Goal: Task Accomplishment & Management: Use online tool/utility

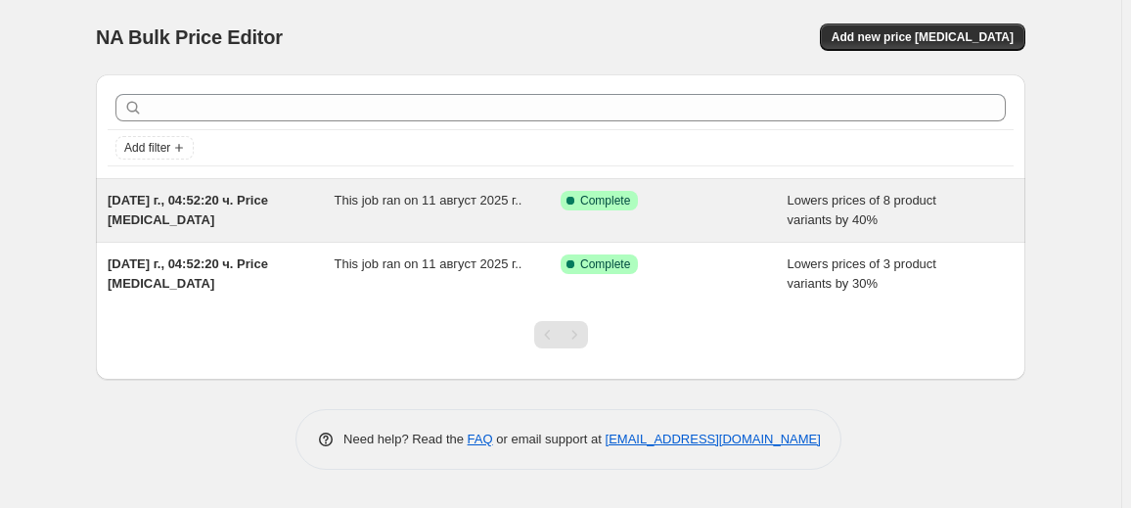
click at [296, 223] on div "[DATE] г., 04:52:20 ч. Price [MEDICAL_DATA]" at bounding box center [221, 210] width 227 height 39
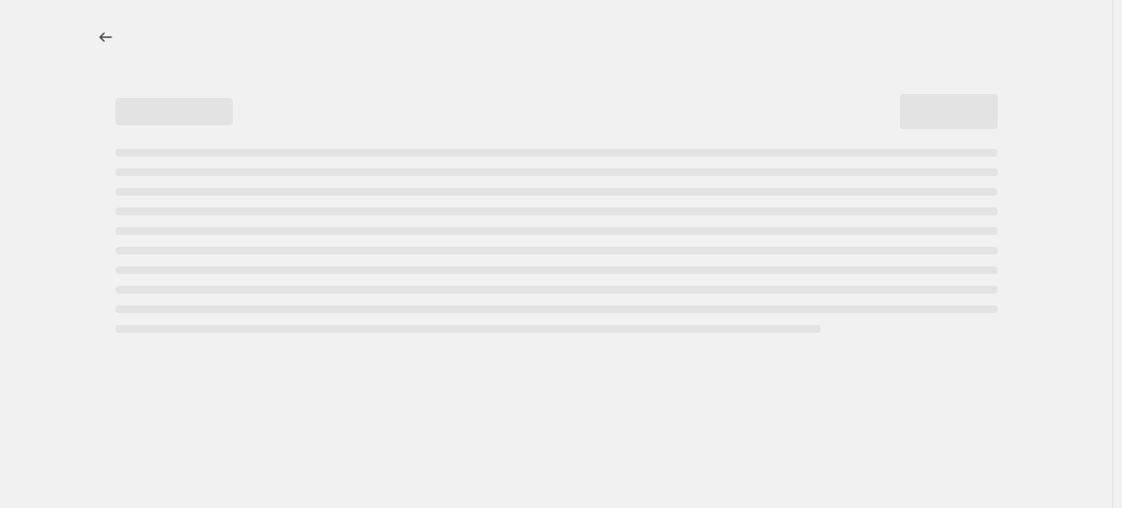
select select "percentage"
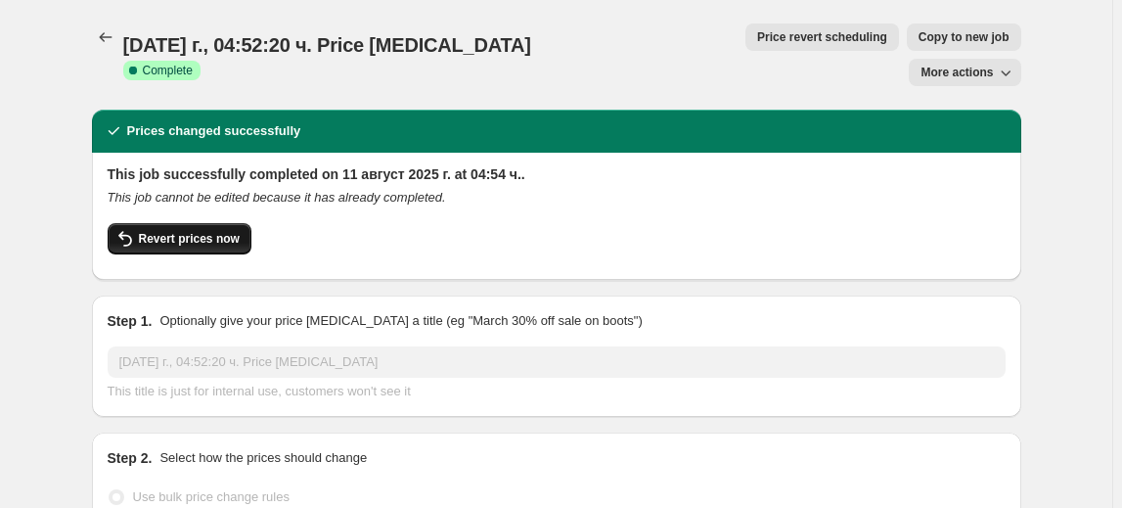
click at [230, 223] on button "Revert prices now" at bounding box center [180, 238] width 144 height 31
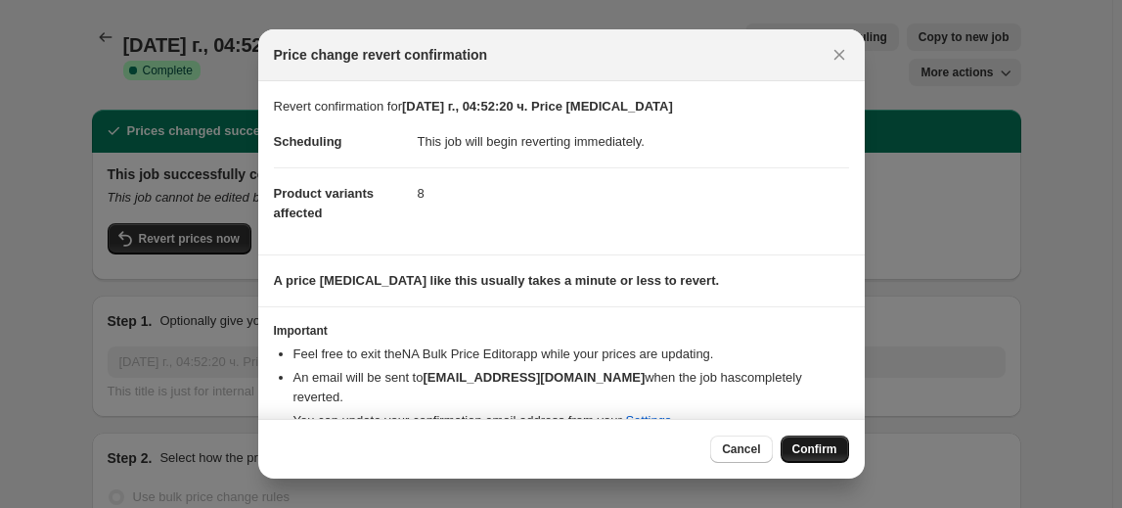
click at [819, 442] on span "Confirm" at bounding box center [815, 449] width 45 height 16
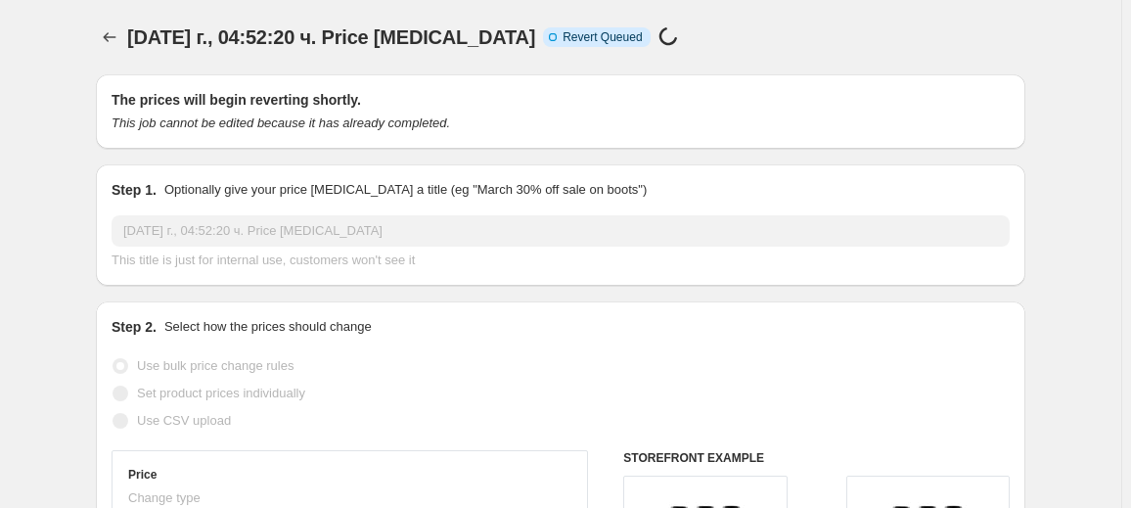
select select "percentage"
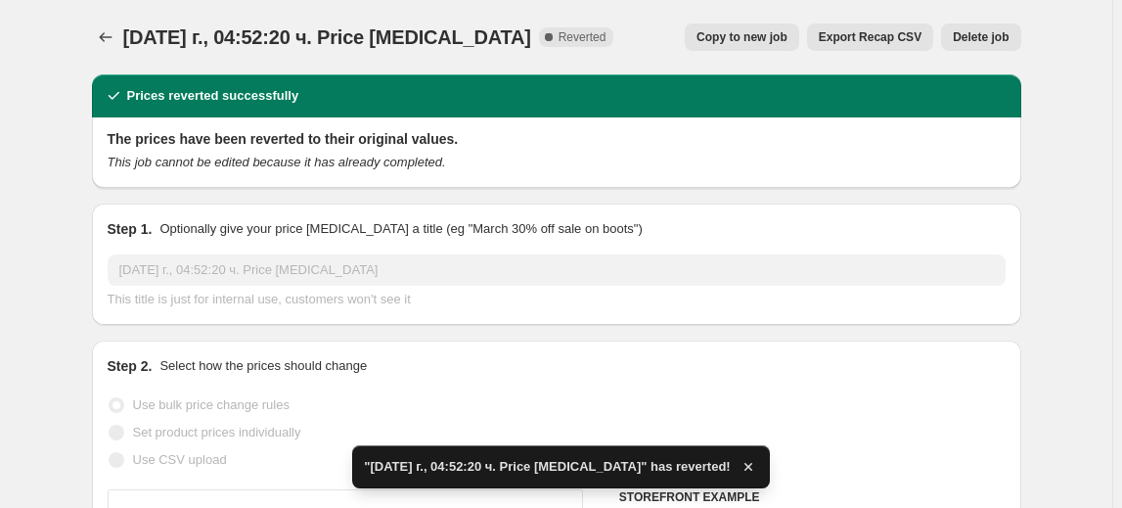
click at [1017, 36] on button "Delete job" at bounding box center [980, 36] width 79 height 27
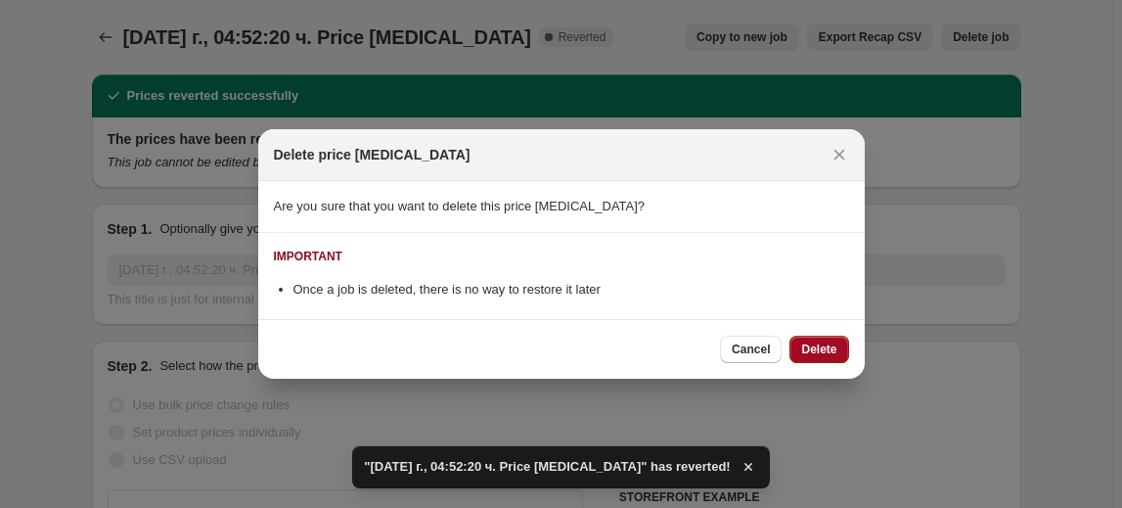
click at [829, 359] on button "Delete" at bounding box center [819, 349] width 59 height 27
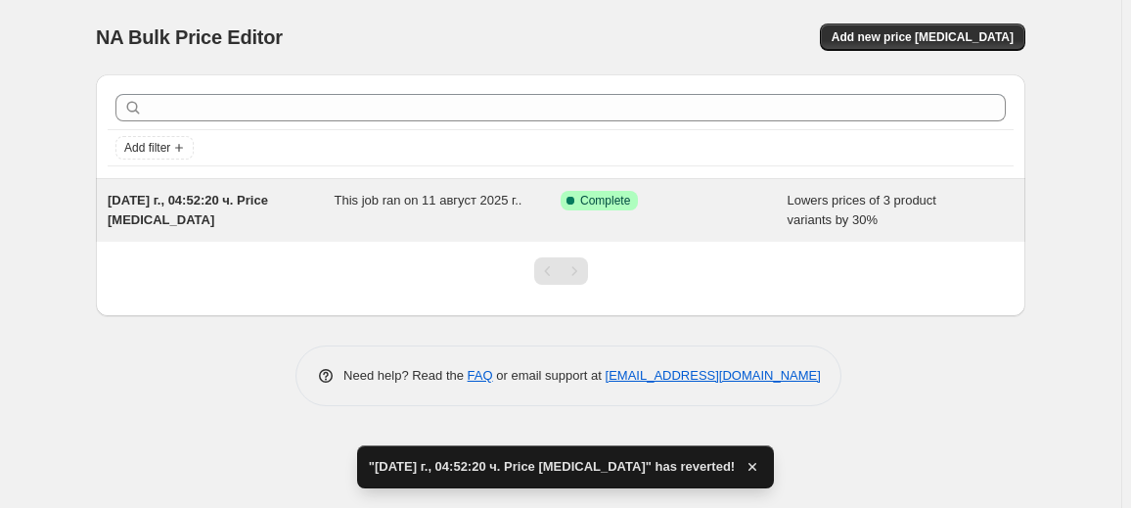
click at [282, 229] on div "11.08.2025 г., 04:52:20 ч. Price change job This job ran on 11 август 2025 г.. …" at bounding box center [561, 210] width 930 height 63
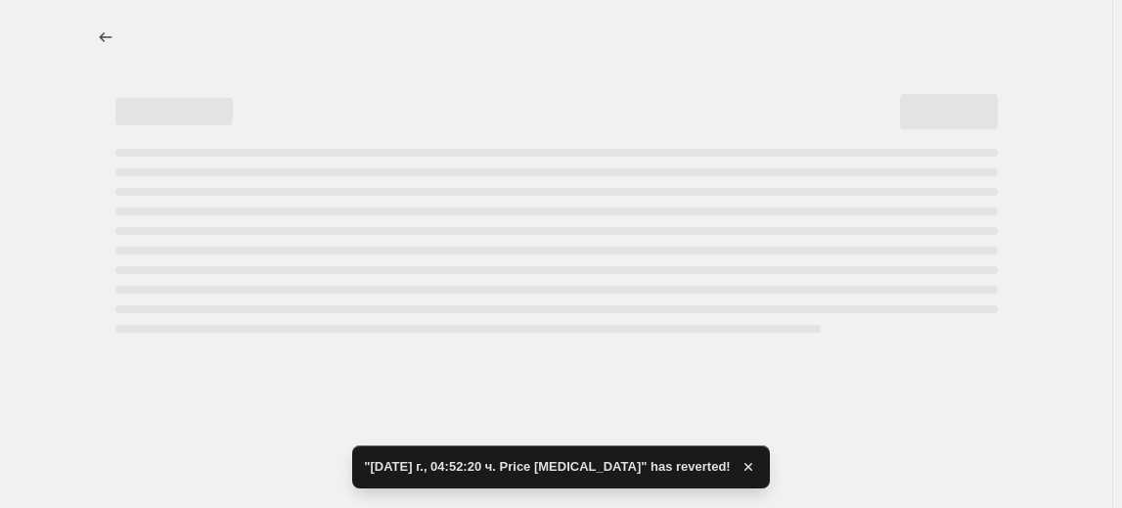
select select "percentage"
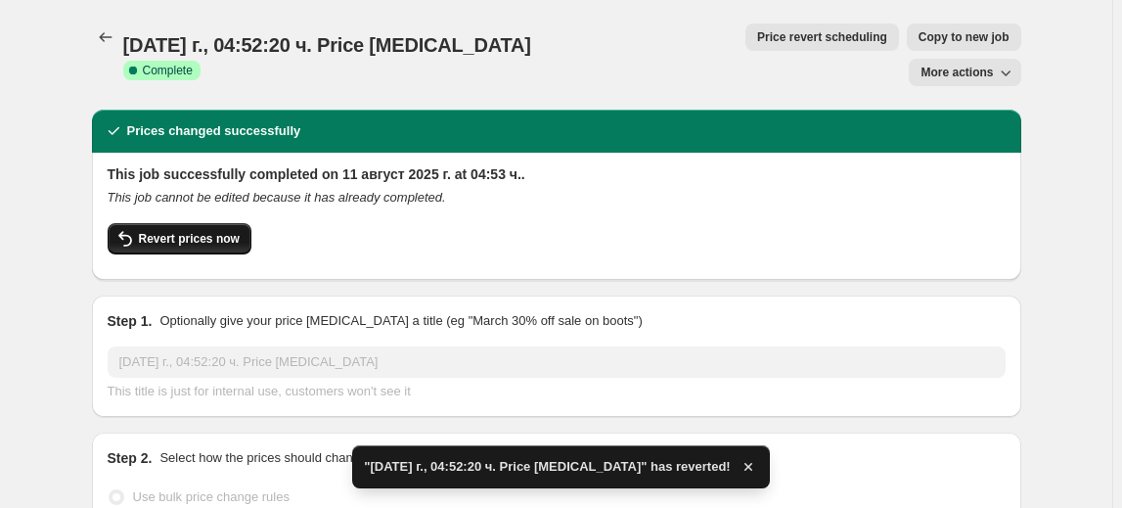
click at [206, 231] on span "Revert prices now" at bounding box center [189, 239] width 101 height 16
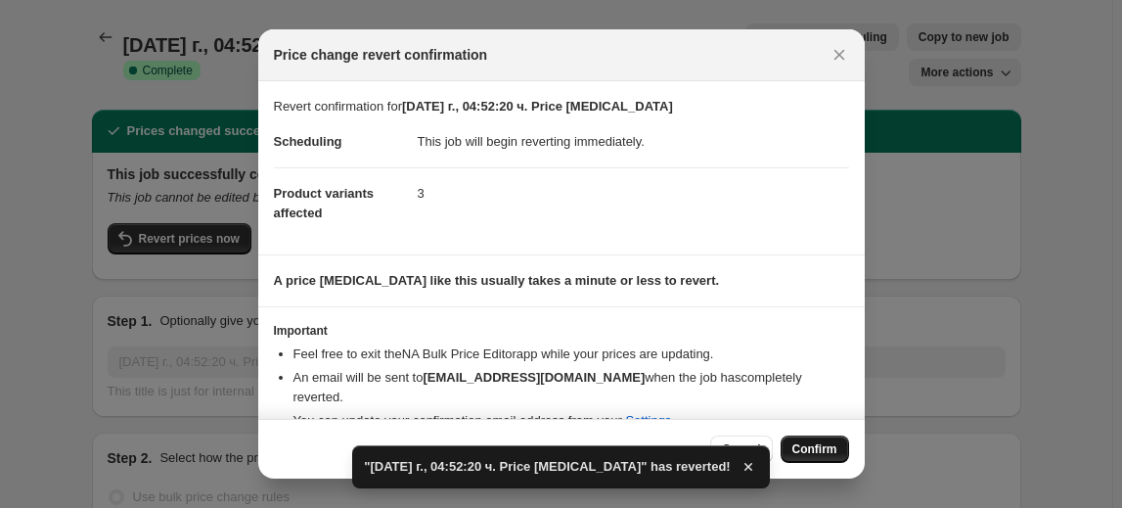
click at [833, 443] on span "Confirm" at bounding box center [815, 449] width 45 height 16
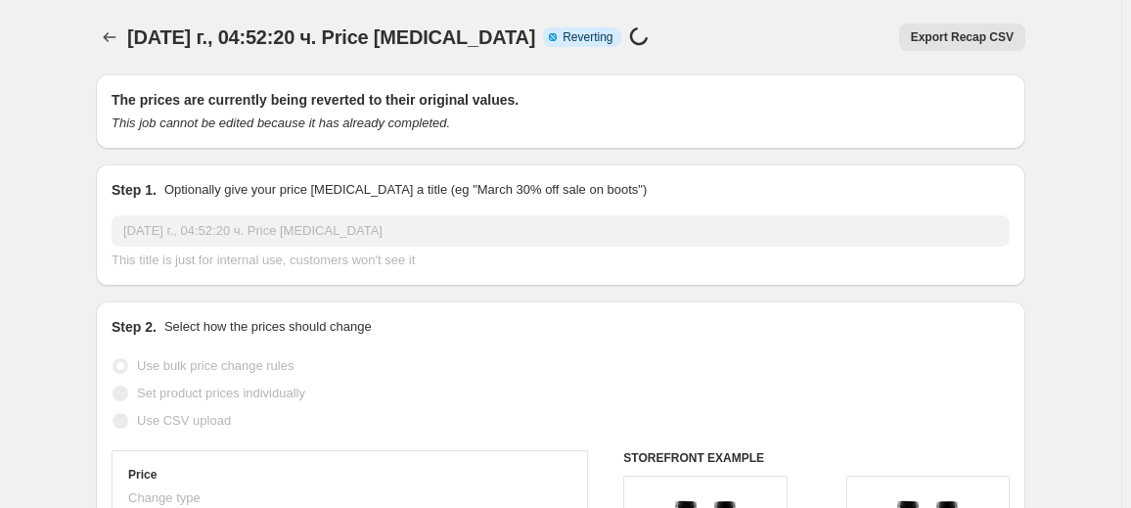
select select "percentage"
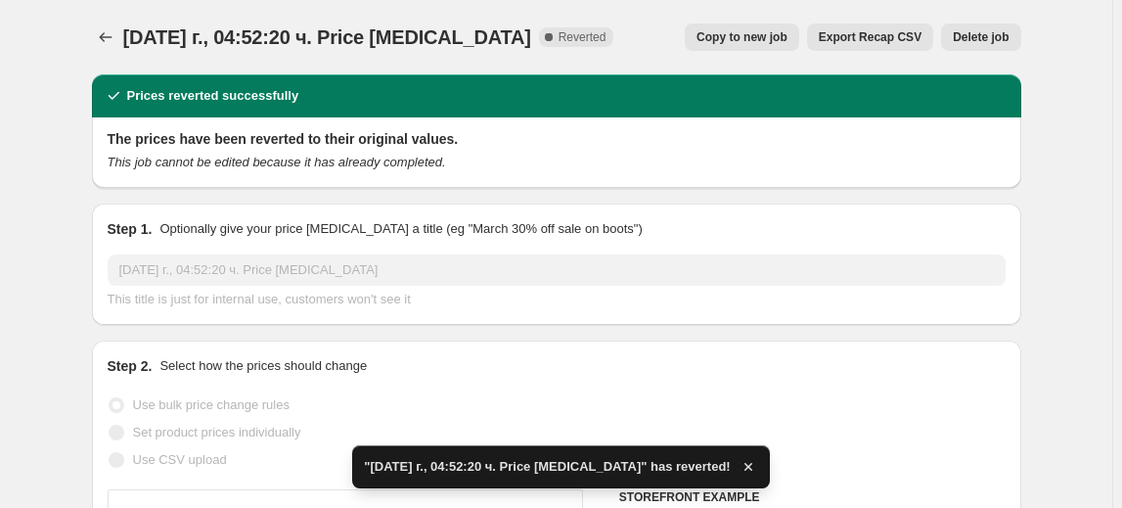
click at [995, 41] on span "Delete job" at bounding box center [981, 37] width 56 height 16
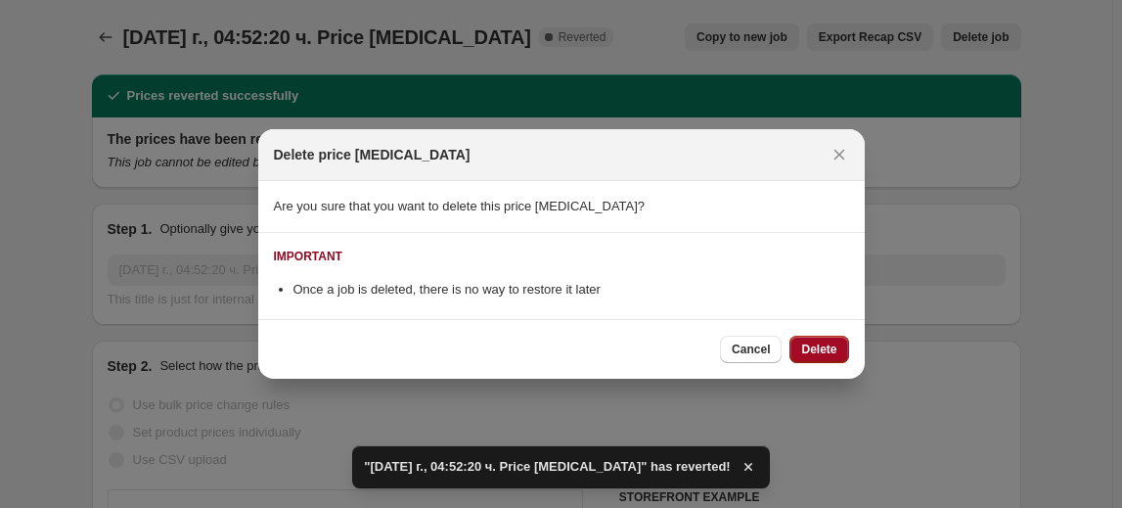
click at [822, 348] on span "Delete" at bounding box center [818, 349] width 35 height 16
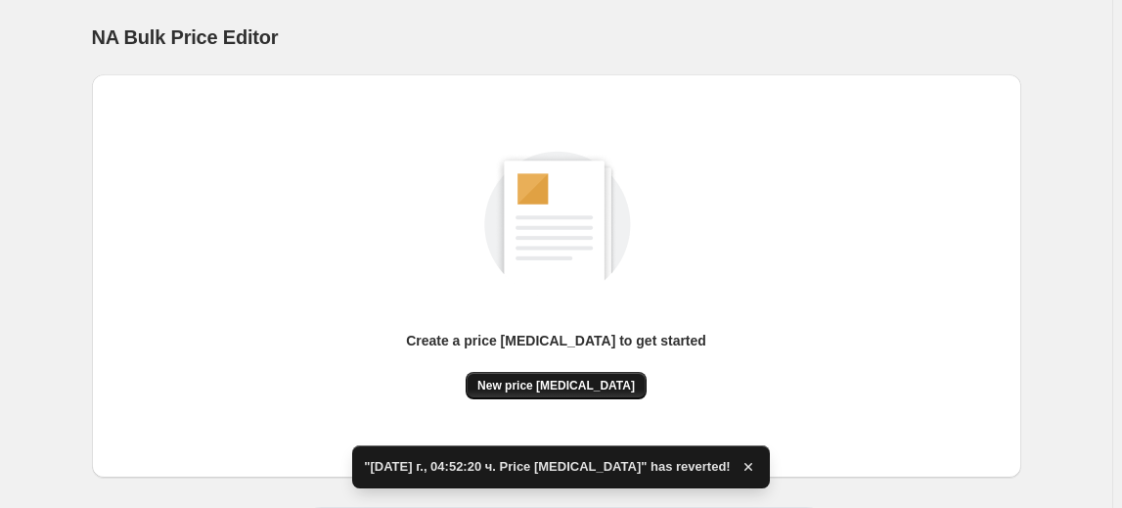
click at [572, 384] on span "New price change job" at bounding box center [556, 386] width 158 height 16
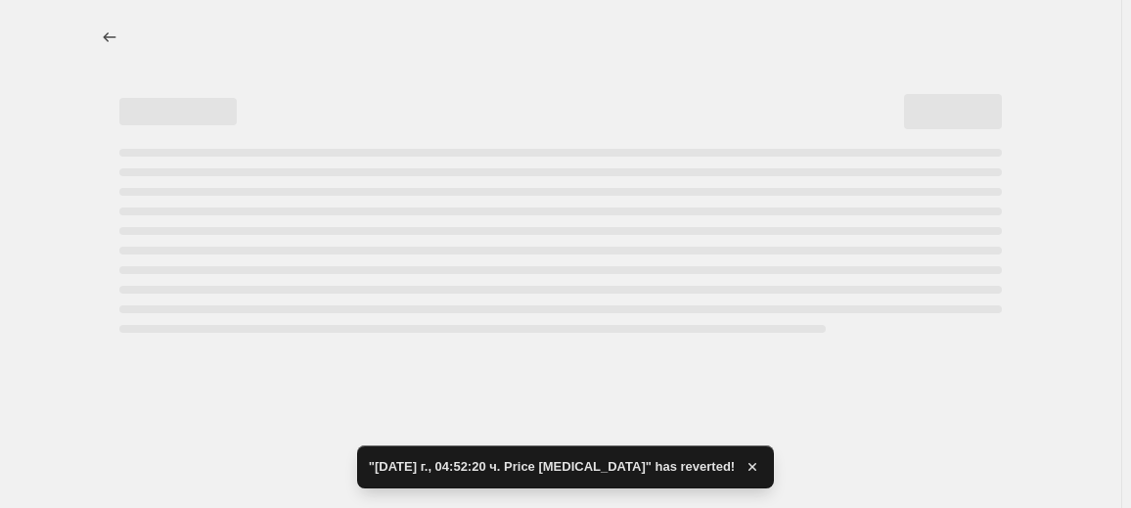
select select "percentage"
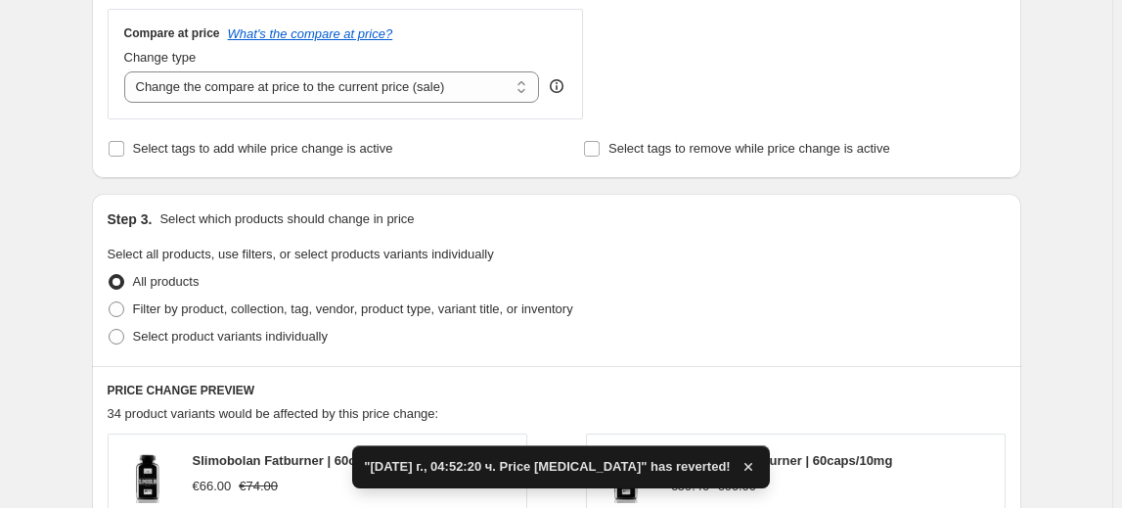
scroll to position [800, 0]
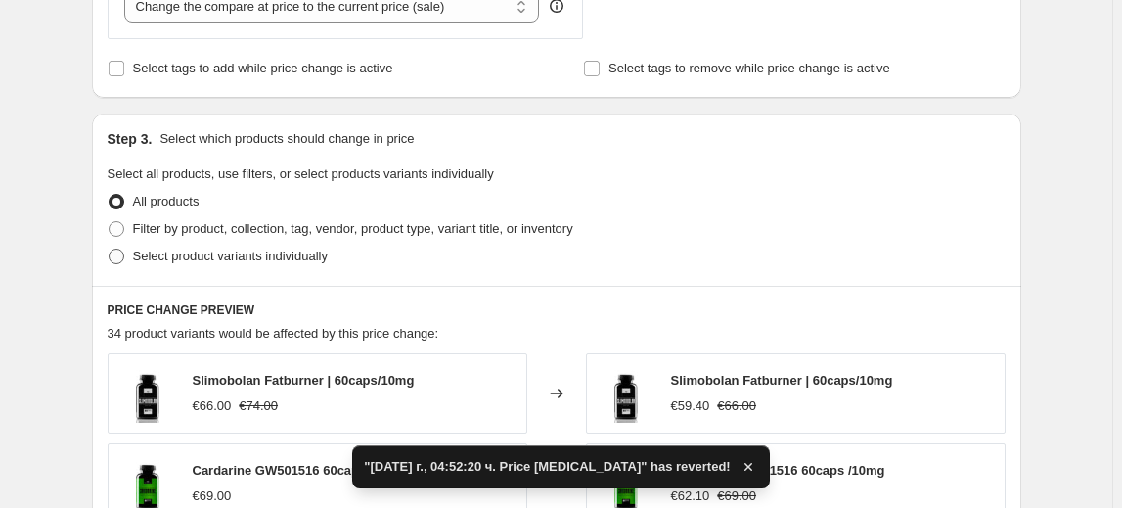
click at [323, 258] on span "Select product variants individually" at bounding box center [230, 256] width 195 height 15
click at [110, 250] on input "Select product variants individually" at bounding box center [109, 249] width 1 height 1
radio input "true"
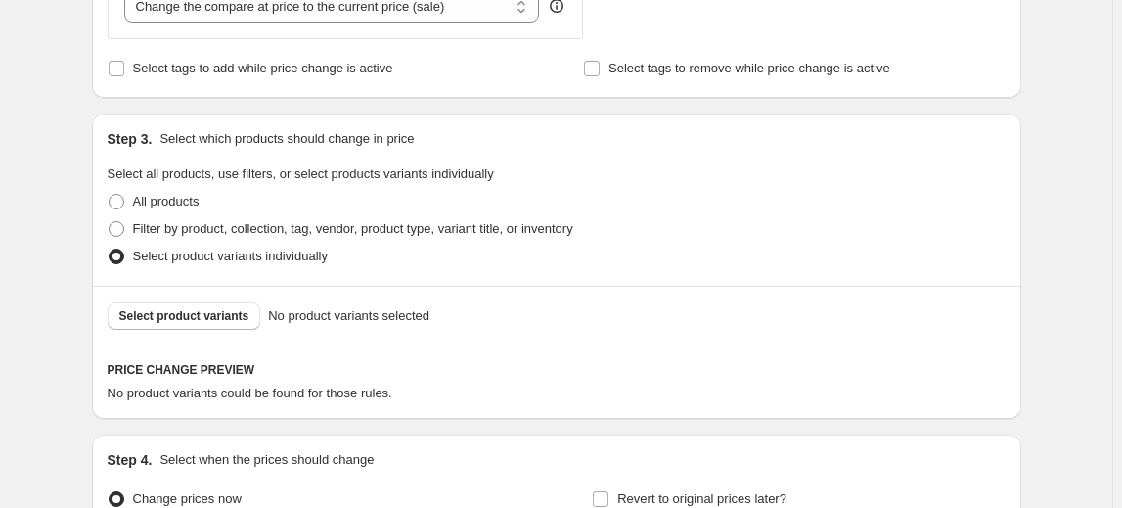
click at [220, 309] on span "Select product variants" at bounding box center [184, 316] width 130 height 16
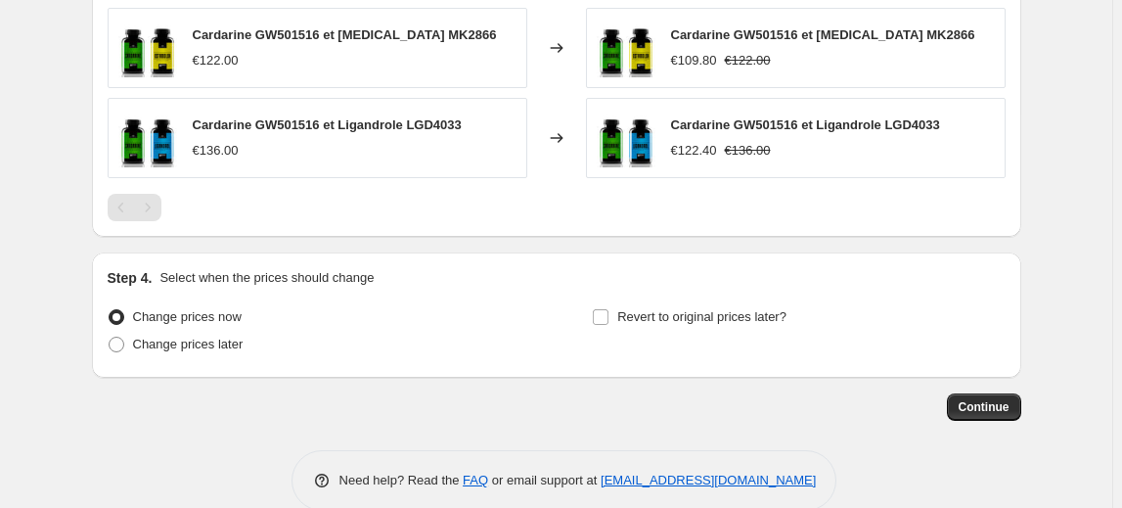
scroll to position [1324, 0]
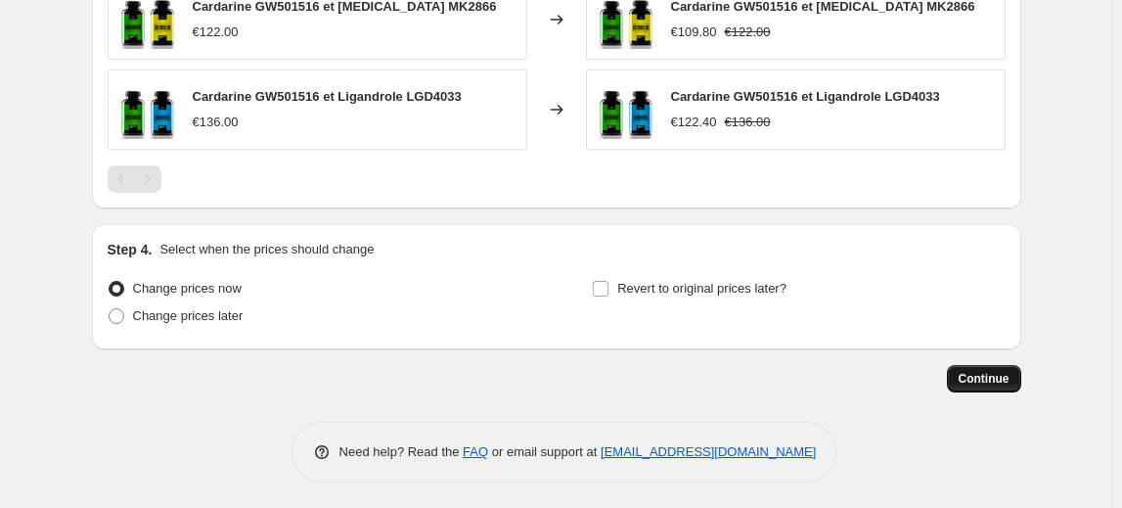
click at [1002, 367] on button "Continue" at bounding box center [984, 378] width 74 height 27
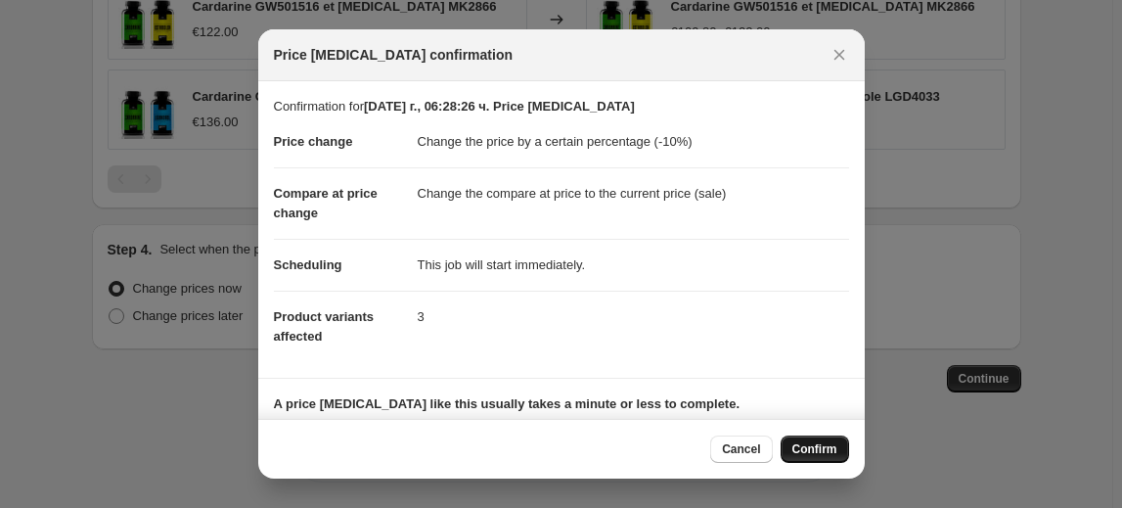
click at [807, 451] on span "Confirm" at bounding box center [815, 449] width 45 height 16
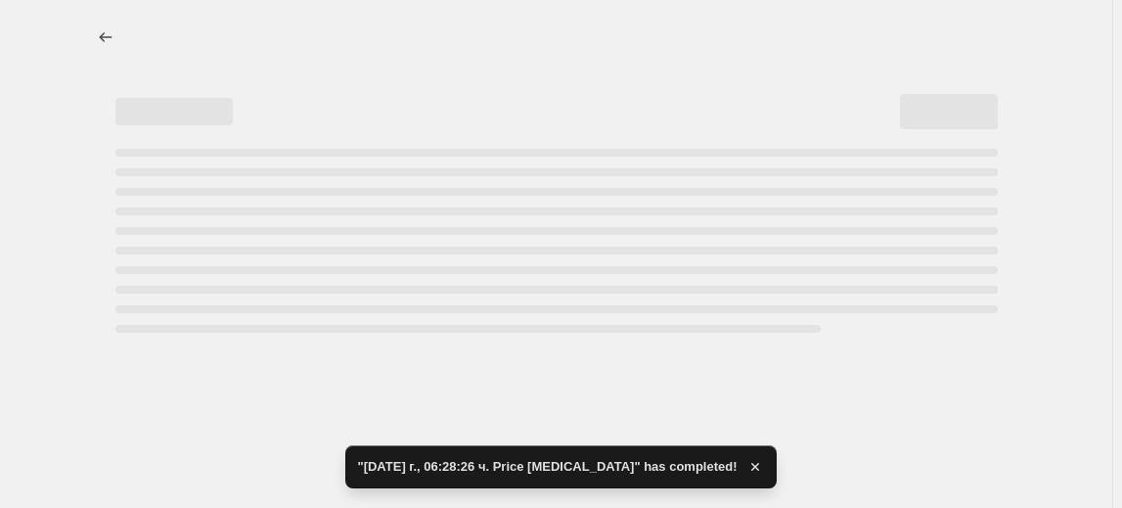
select select "percentage"
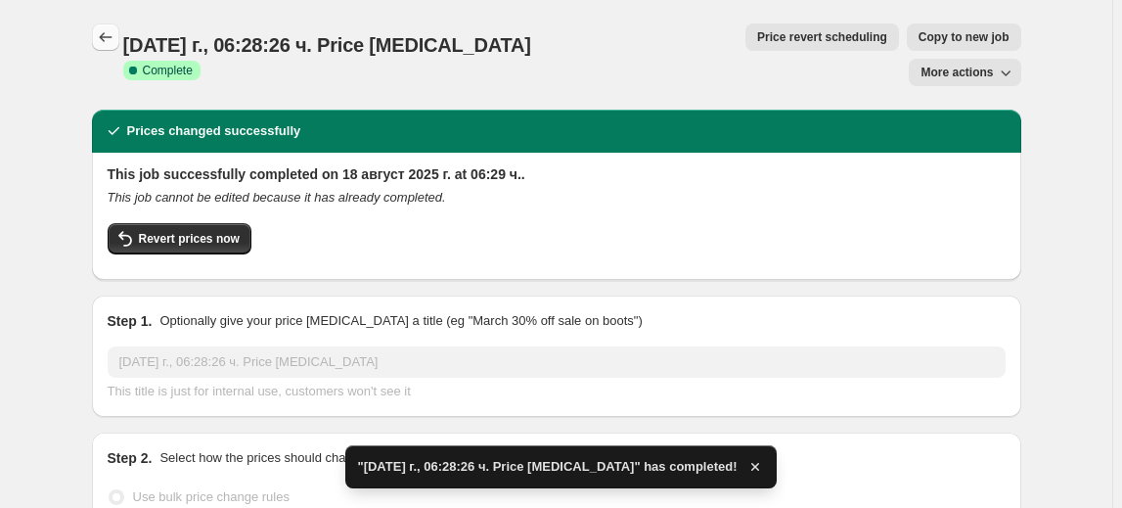
click at [107, 35] on icon "Price change jobs" at bounding box center [106, 37] width 20 height 20
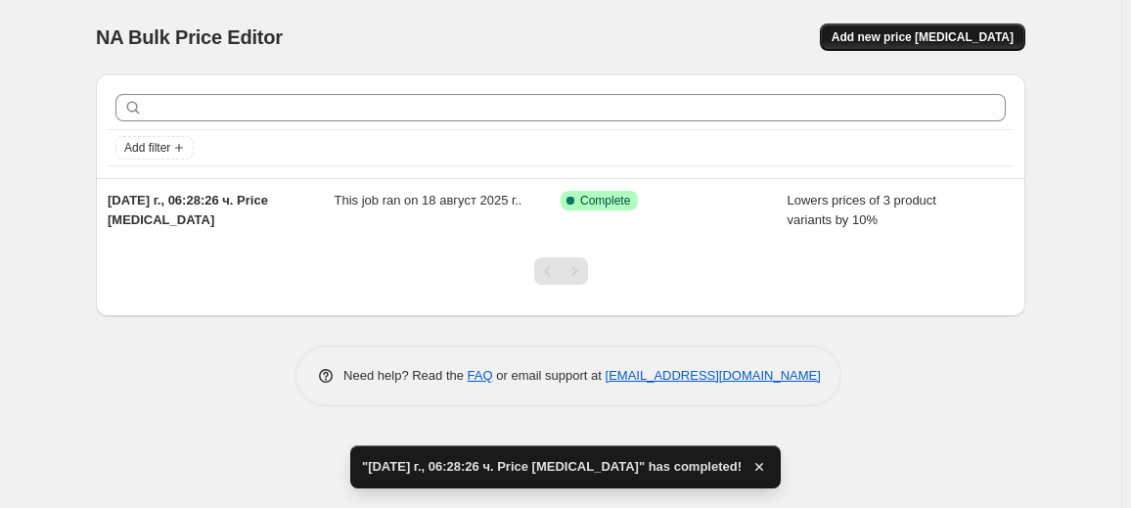
click at [897, 37] on span "Add new price change job" at bounding box center [923, 37] width 182 height 16
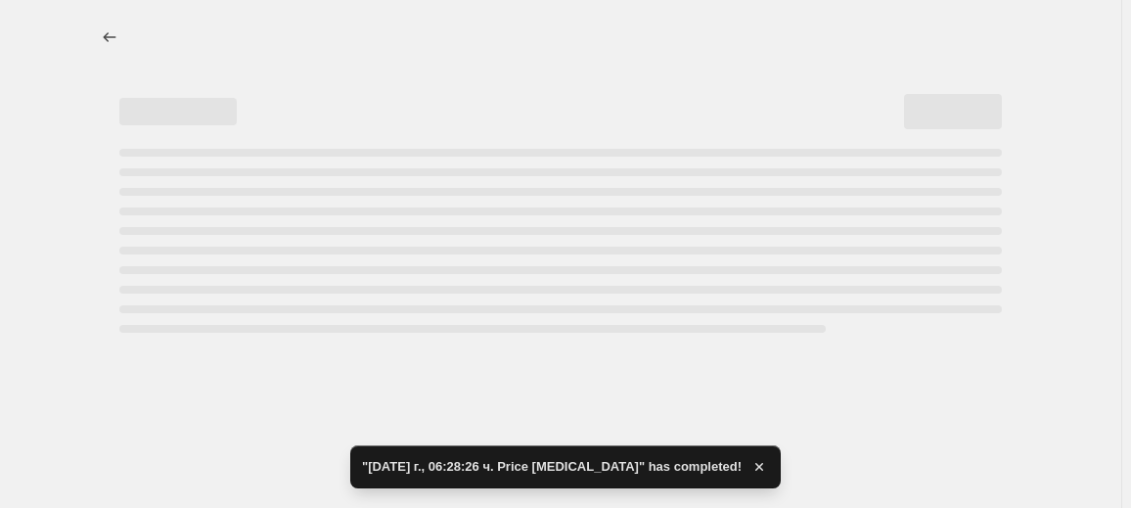
select select "percentage"
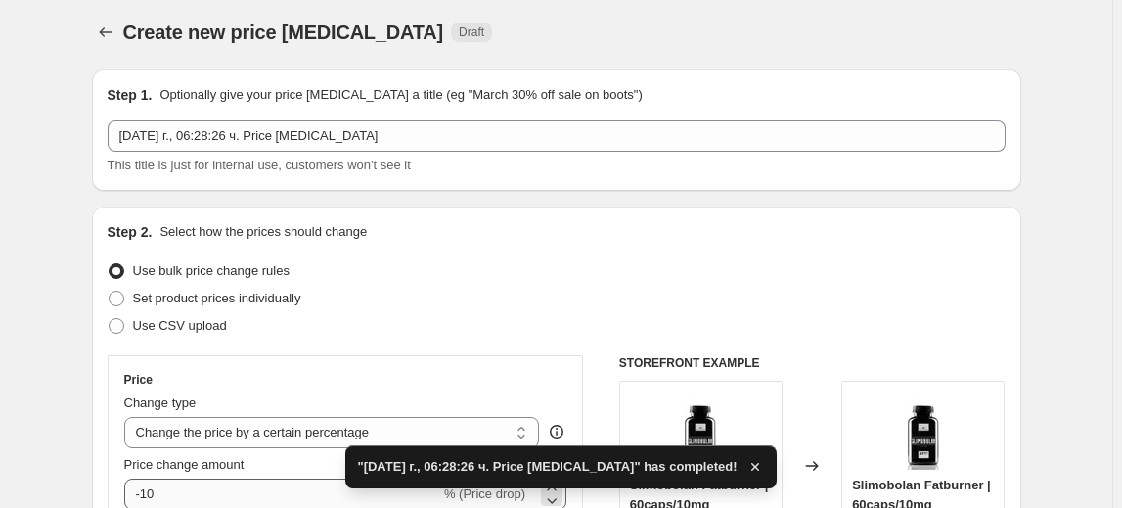
scroll to position [177, 0]
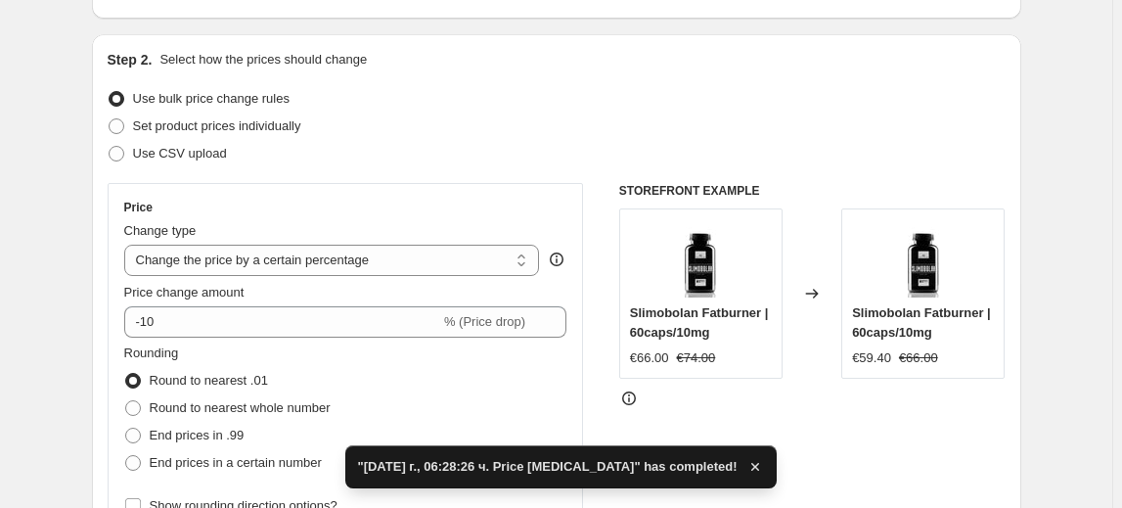
click at [178, 340] on div "Price Change type Change the price to a certain amount Change the price by a ce…" at bounding box center [345, 360] width 443 height 320
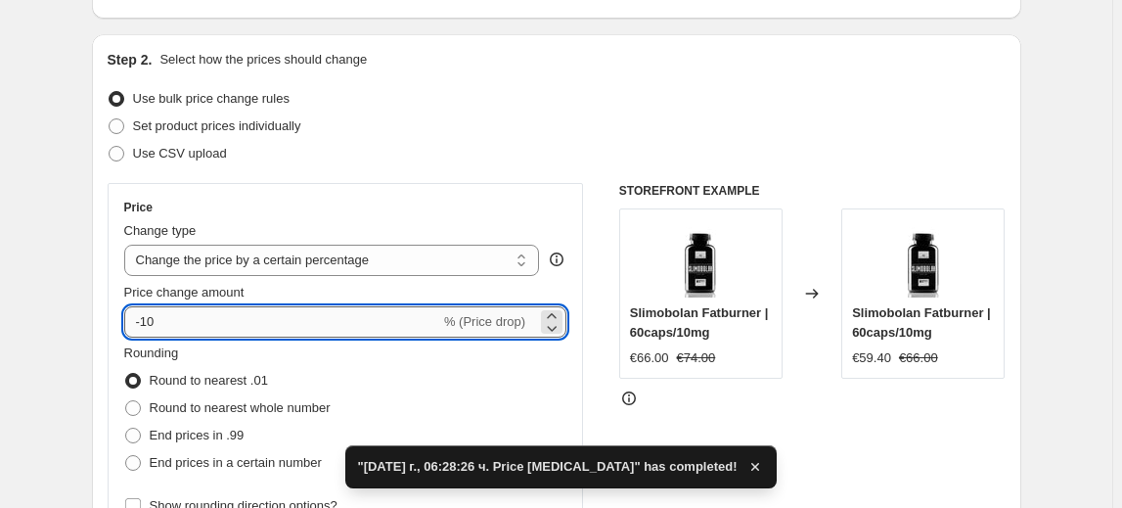
click at [151, 318] on input "-10" at bounding box center [282, 321] width 316 height 31
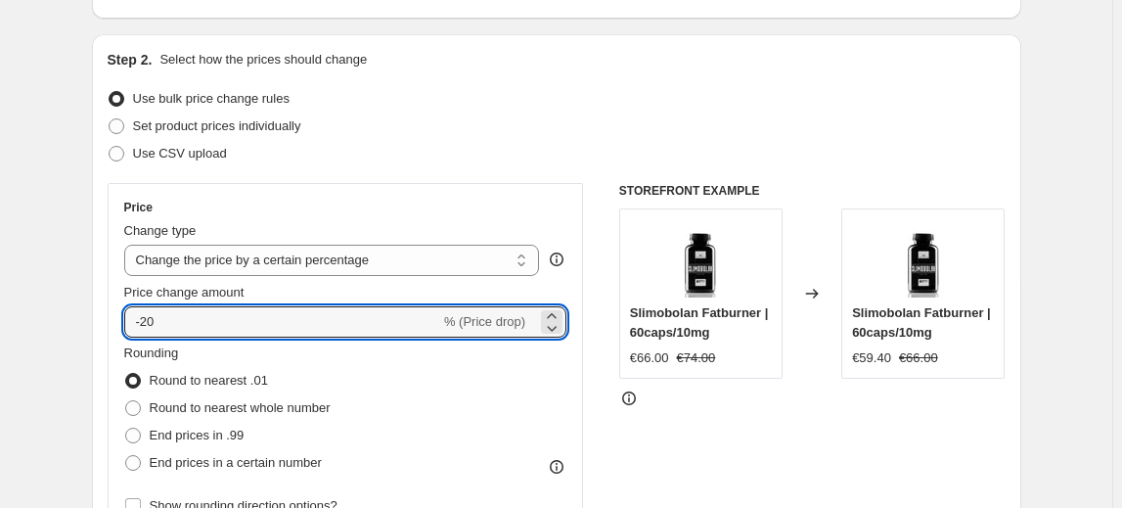
type input "-20"
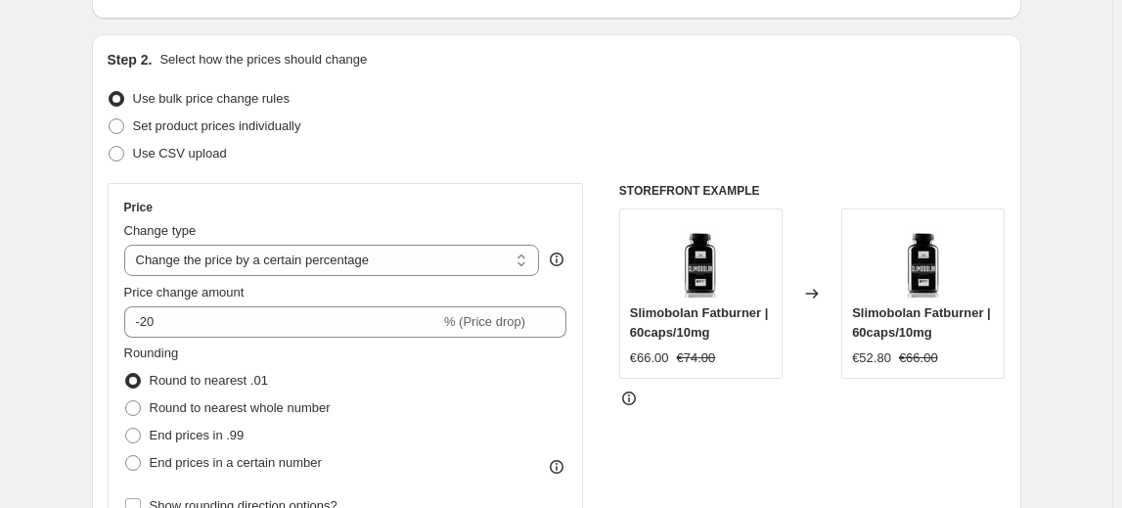
click at [223, 350] on fieldset "Rounding Round to nearest .01 Round to nearest whole number End prices in .99 E…" at bounding box center [227, 409] width 206 height 133
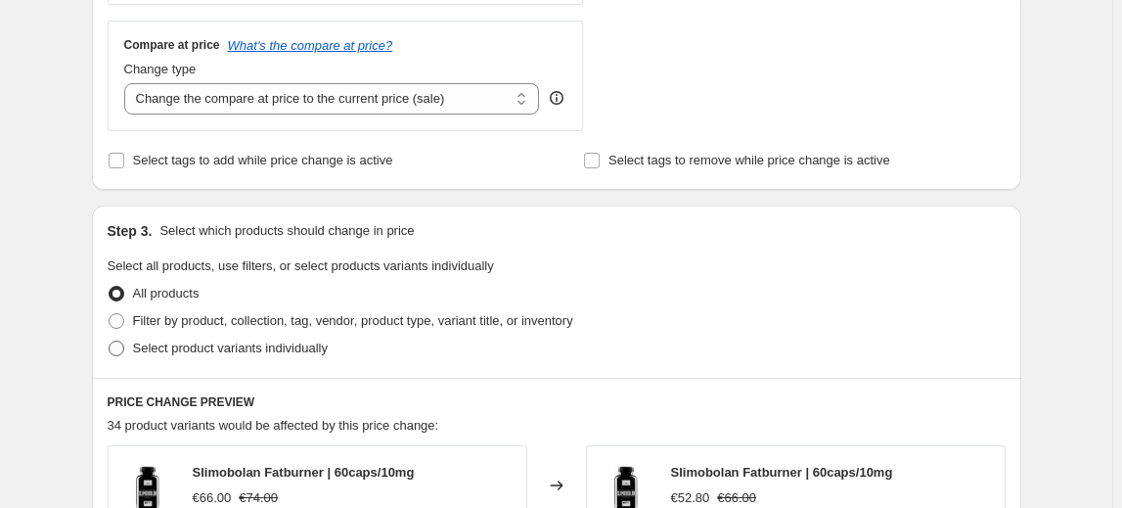
scroll to position [711, 0]
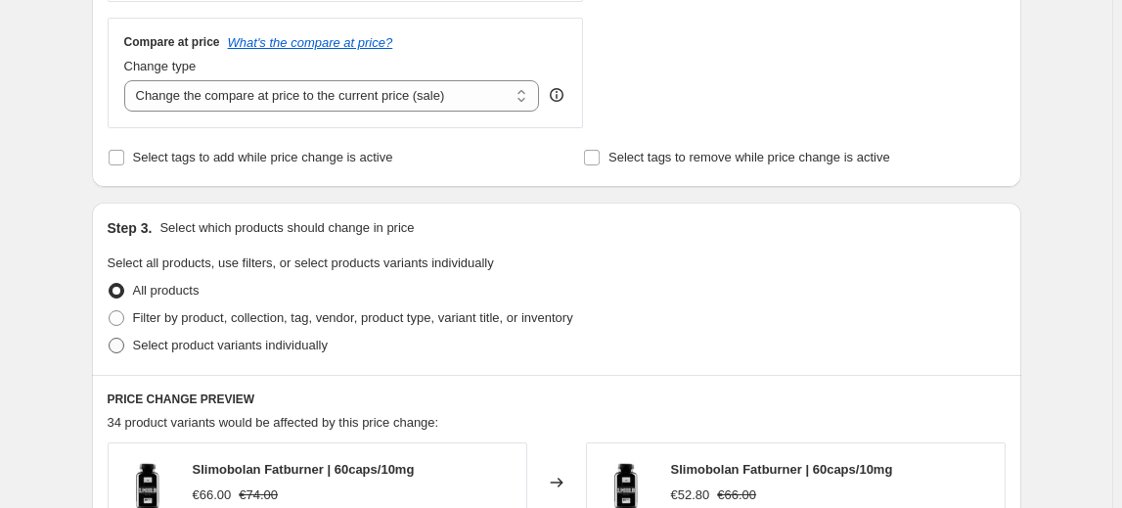
click at [235, 353] on span "Select product variants individually" at bounding box center [230, 346] width 195 height 20
click at [110, 339] on input "Select product variants individually" at bounding box center [109, 338] width 1 height 1
radio input "true"
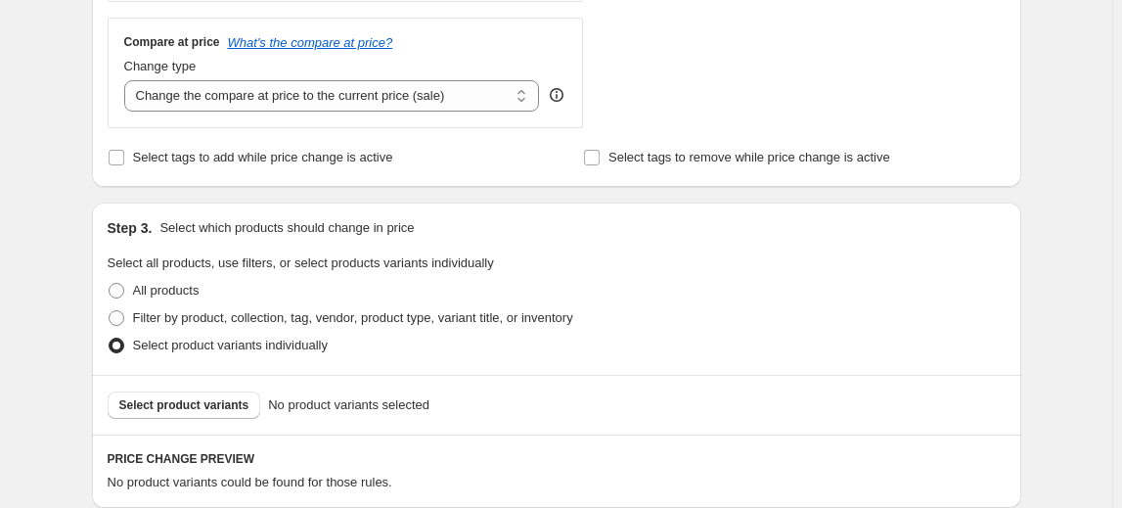
click at [204, 406] on span "Select product variants" at bounding box center [184, 405] width 130 height 16
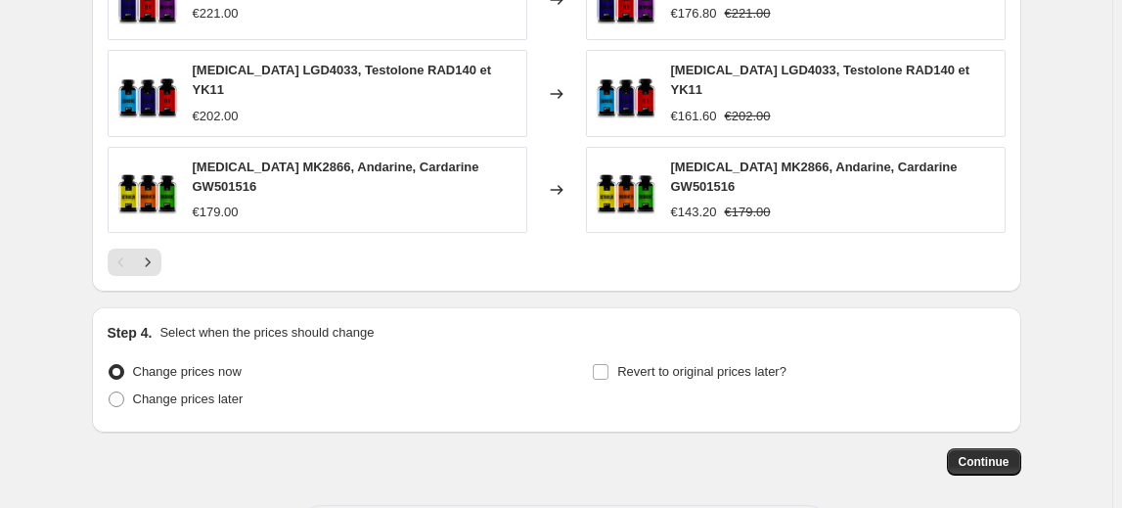
scroll to position [1503, 0]
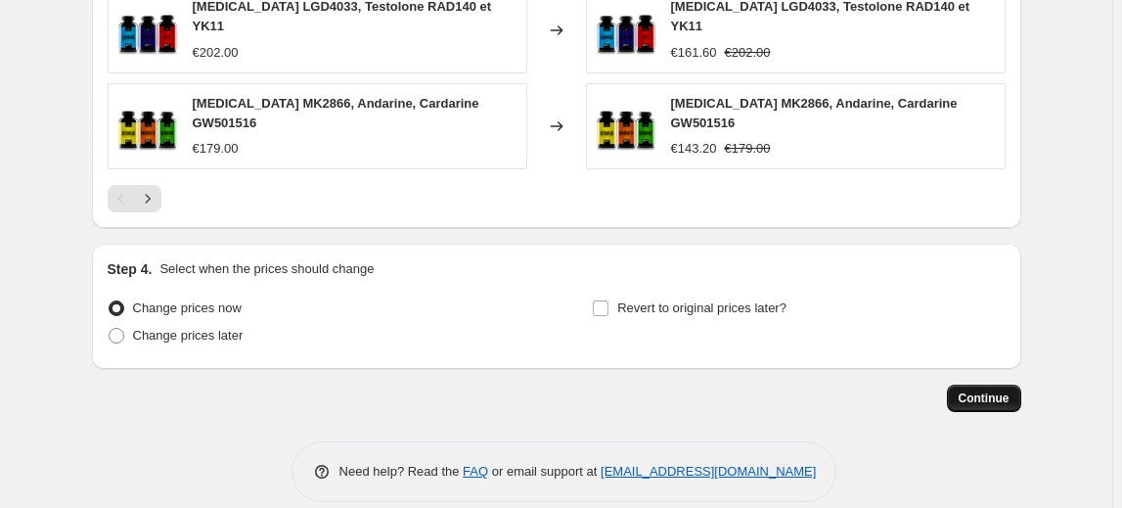
click at [1011, 386] on button "Continue" at bounding box center [984, 398] width 74 height 27
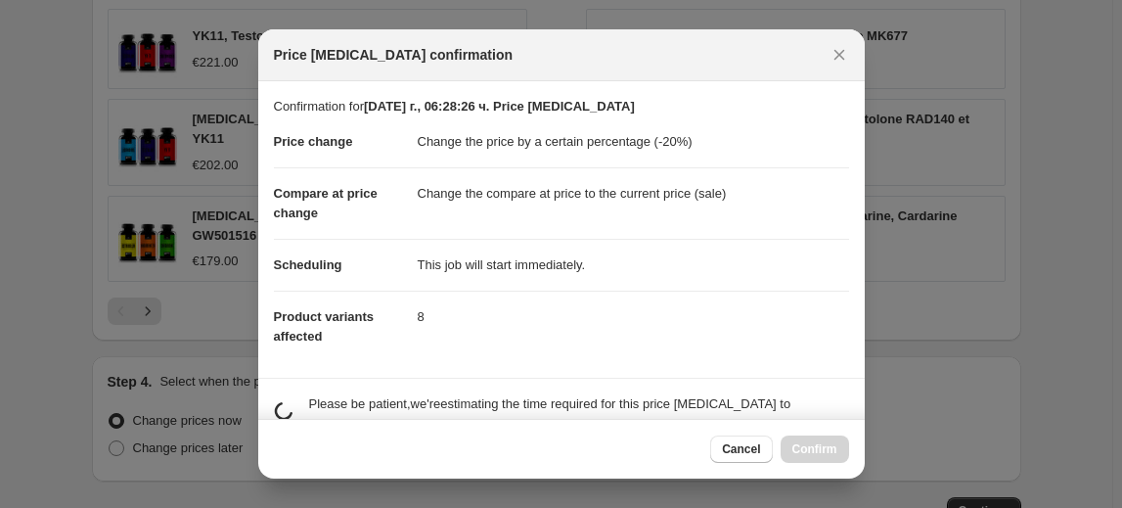
scroll to position [0, 0]
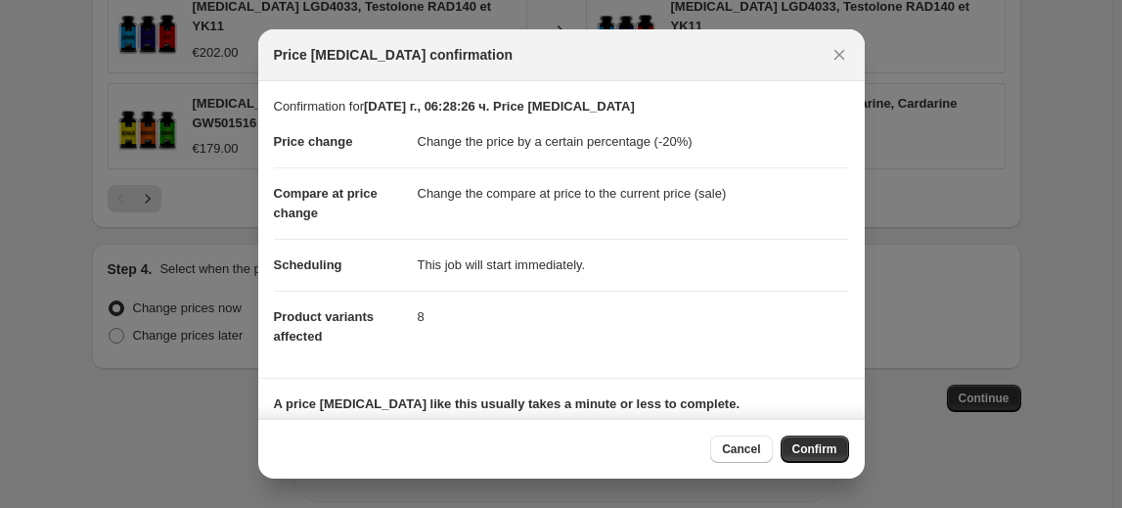
click at [803, 450] on span "Confirm" at bounding box center [815, 449] width 45 height 16
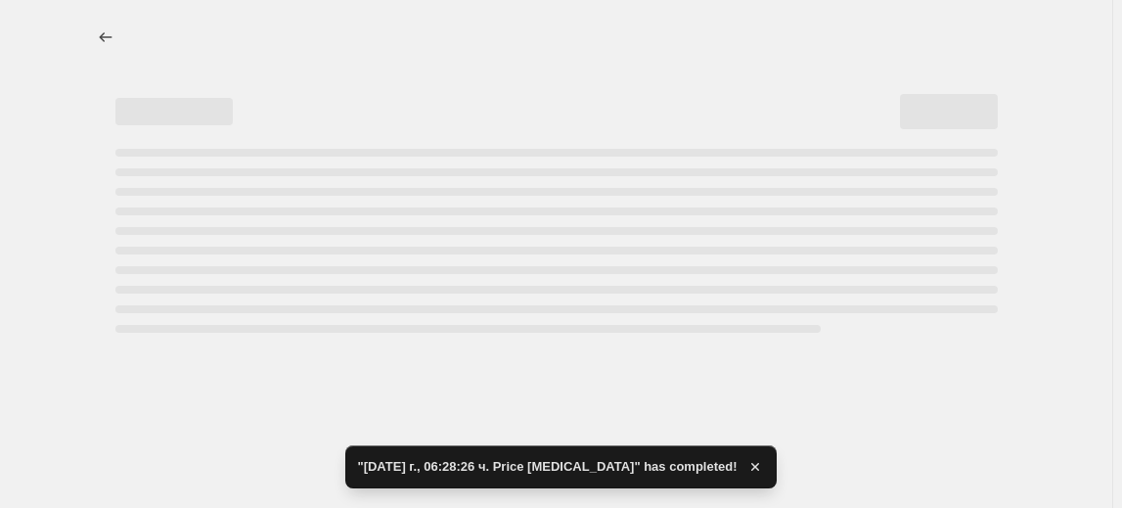
select select "percentage"
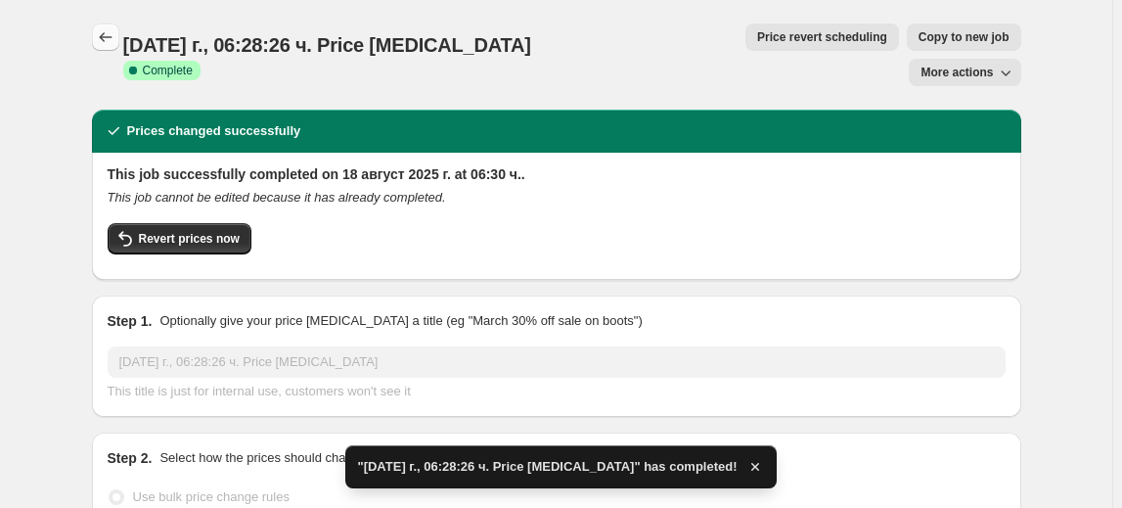
click at [112, 30] on icon "Price change jobs" at bounding box center [106, 37] width 20 height 20
